Goal: Task Accomplishment & Management: Use online tool/utility

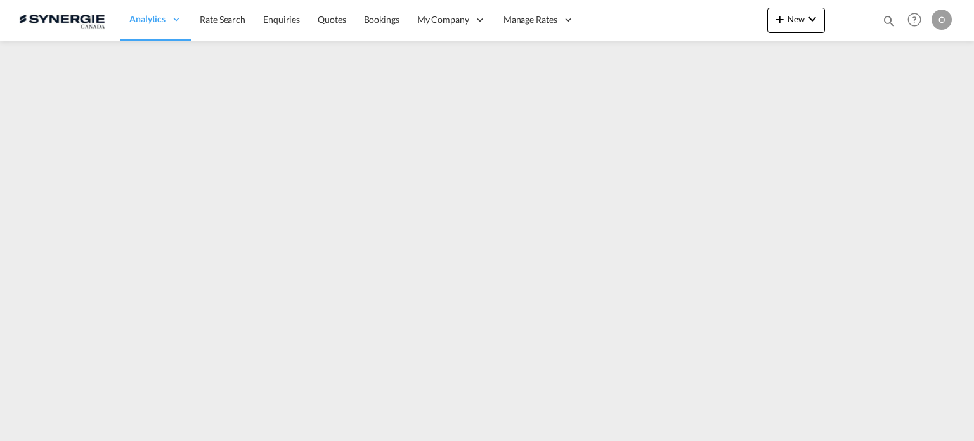
click at [891, 17] on md-icon "icon-magnify" at bounding box center [889, 21] width 14 height 14
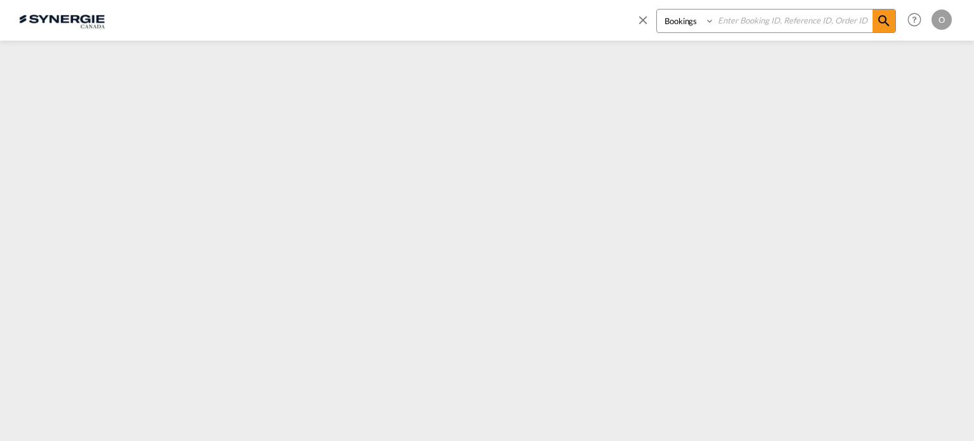
click at [662, 18] on select "Bookings Quotes Enquiries" at bounding box center [687, 21] width 60 height 23
select select "Quotes"
click at [657, 10] on select "Bookings Quotes Enquiries" at bounding box center [687, 21] width 60 height 23
click at [758, 24] on input at bounding box center [794, 21] width 158 height 22
paste input "SYC000014816"
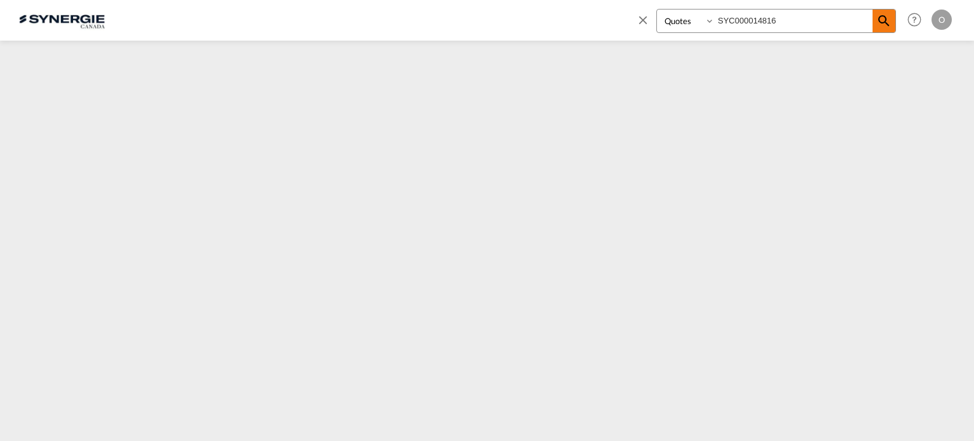
type input "SYC000014816"
click at [888, 23] on md-icon "icon-magnify" at bounding box center [884, 20] width 15 height 15
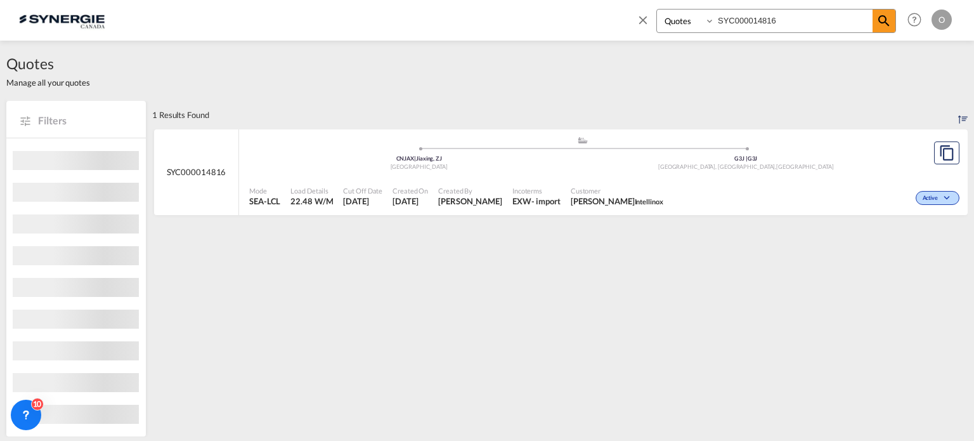
click at [566, 195] on div "Customer [PERSON_NAME] Intellinox" at bounding box center [617, 197] width 103 height 32
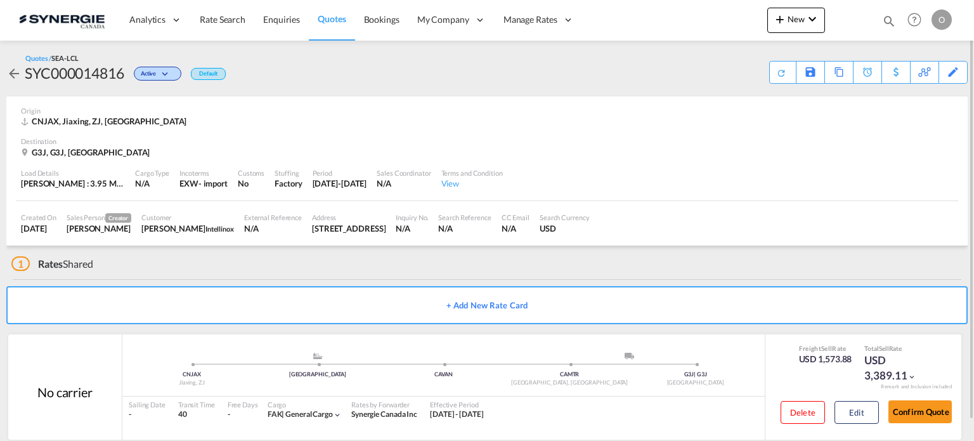
scroll to position [20, 0]
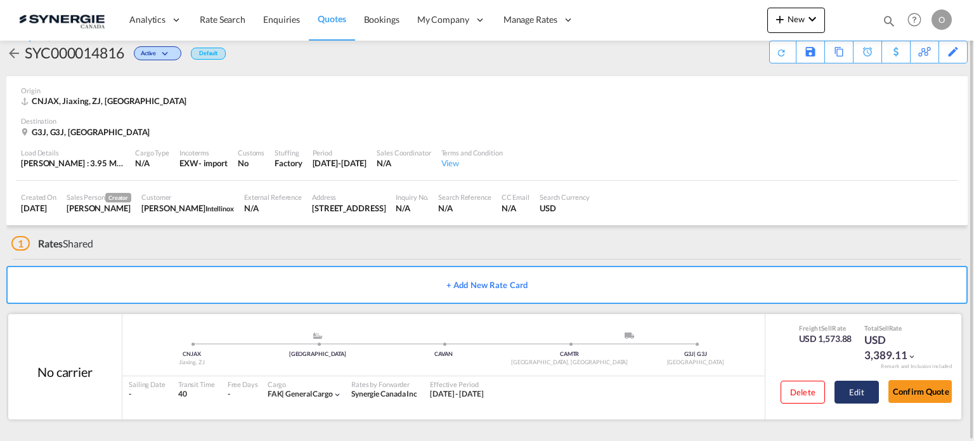
click at [858, 396] on button "Edit" at bounding box center [857, 392] width 44 height 23
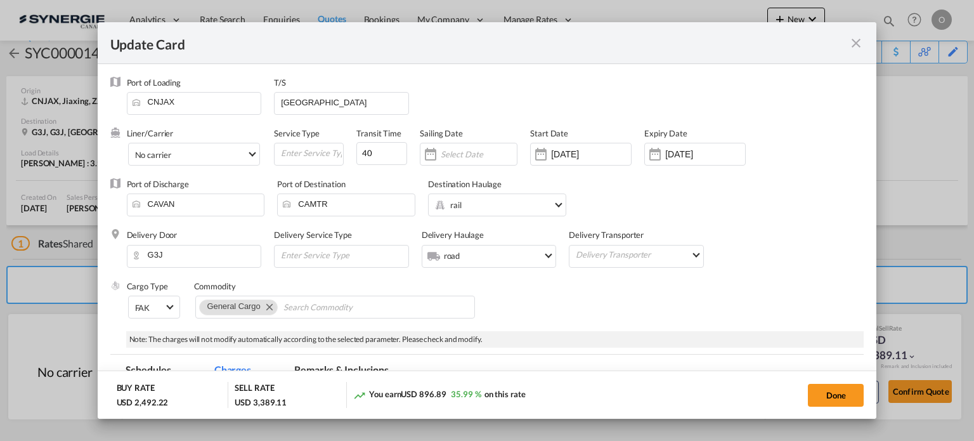
select select "per_w/m"
select select "flat"
select select "per_hbl"
select select "per_shipment"
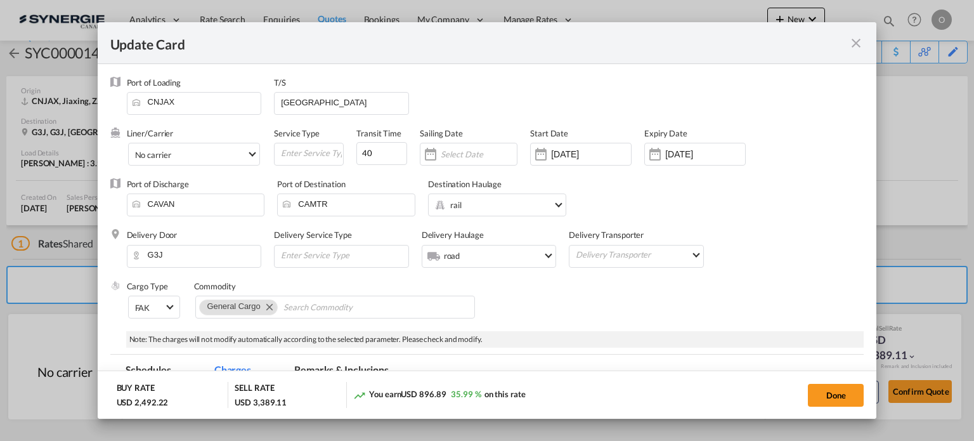
select select "per_bl"
select select "flat"
select select "per_bl"
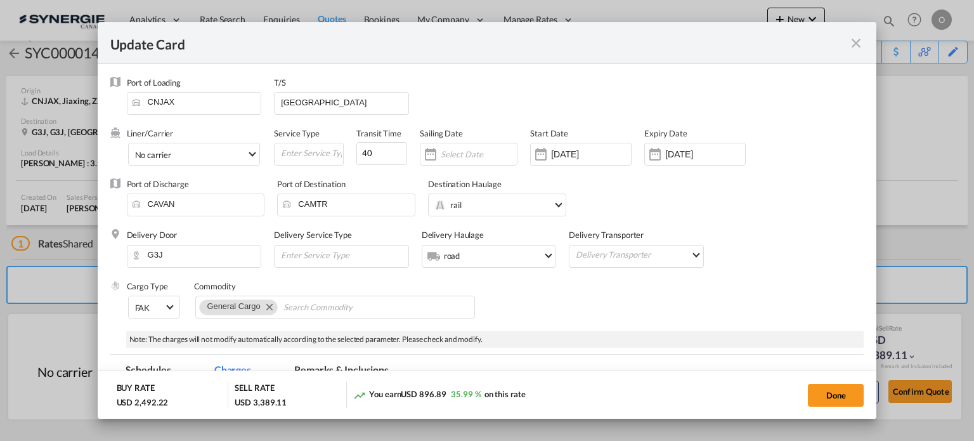
select select "per_bl"
select select "per_shipment"
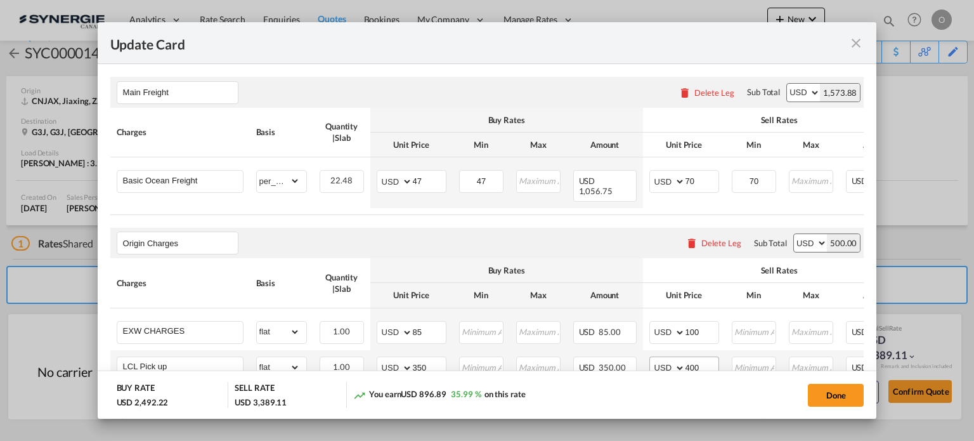
scroll to position [254, 0]
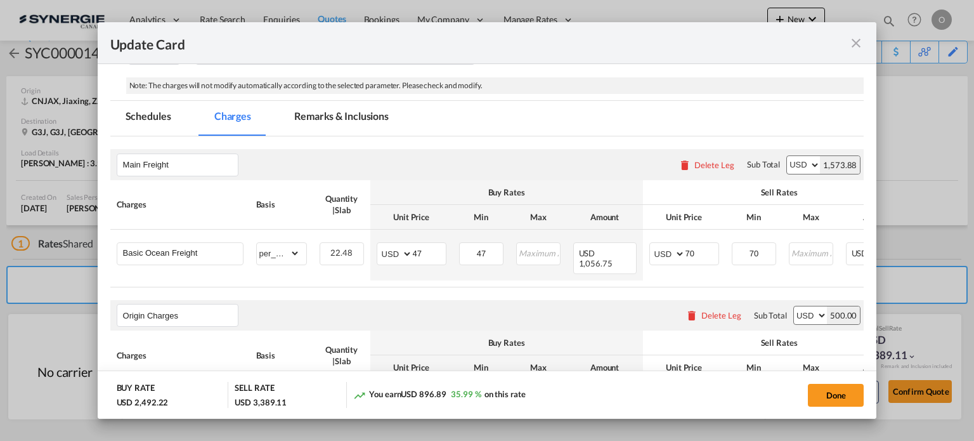
click at [859, 42] on md-icon "icon-close fg-AAA8AD m-0 pointer" at bounding box center [856, 43] width 15 height 15
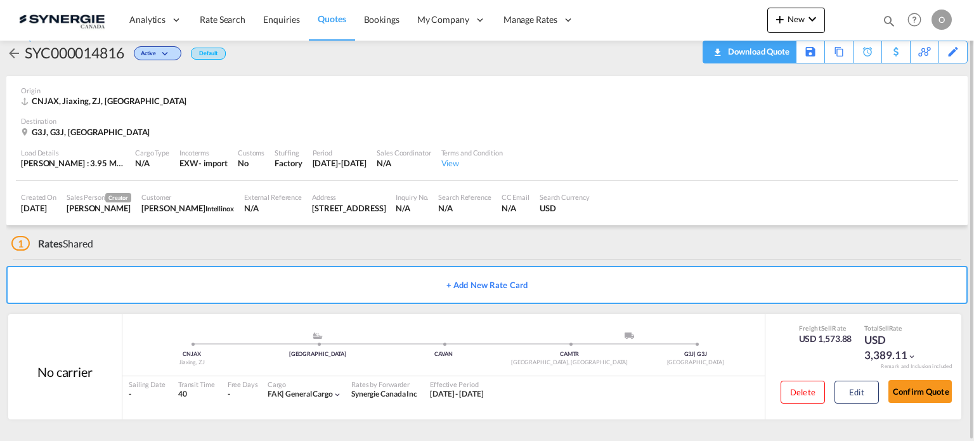
click at [779, 56] on div "Download Quote" at bounding box center [757, 51] width 65 height 20
